Goal: Task Accomplishment & Management: Manage account settings

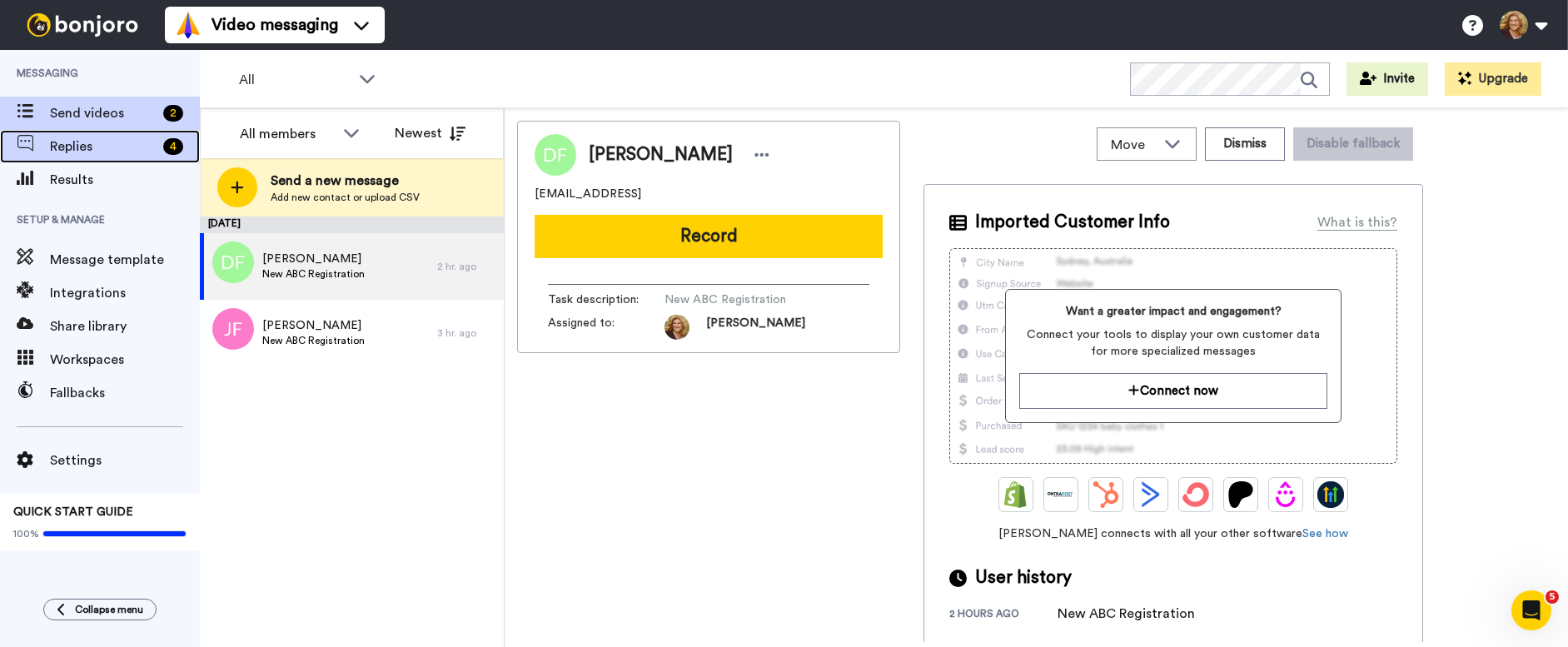
click at [75, 147] on span "Replies" at bounding box center [103, 146] width 107 height 20
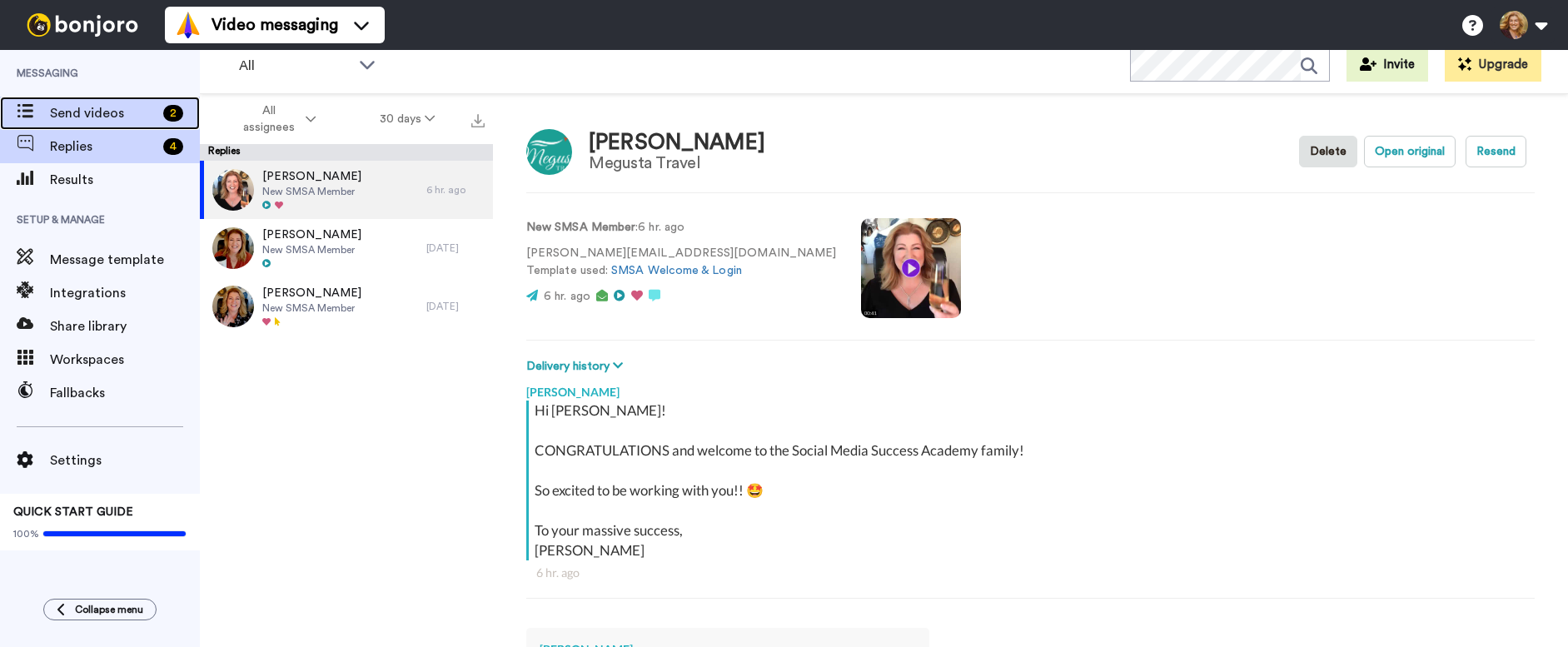
click at [97, 108] on span "Send videos" at bounding box center [103, 113] width 107 height 20
